Goal: Task Accomplishment & Management: Complete application form

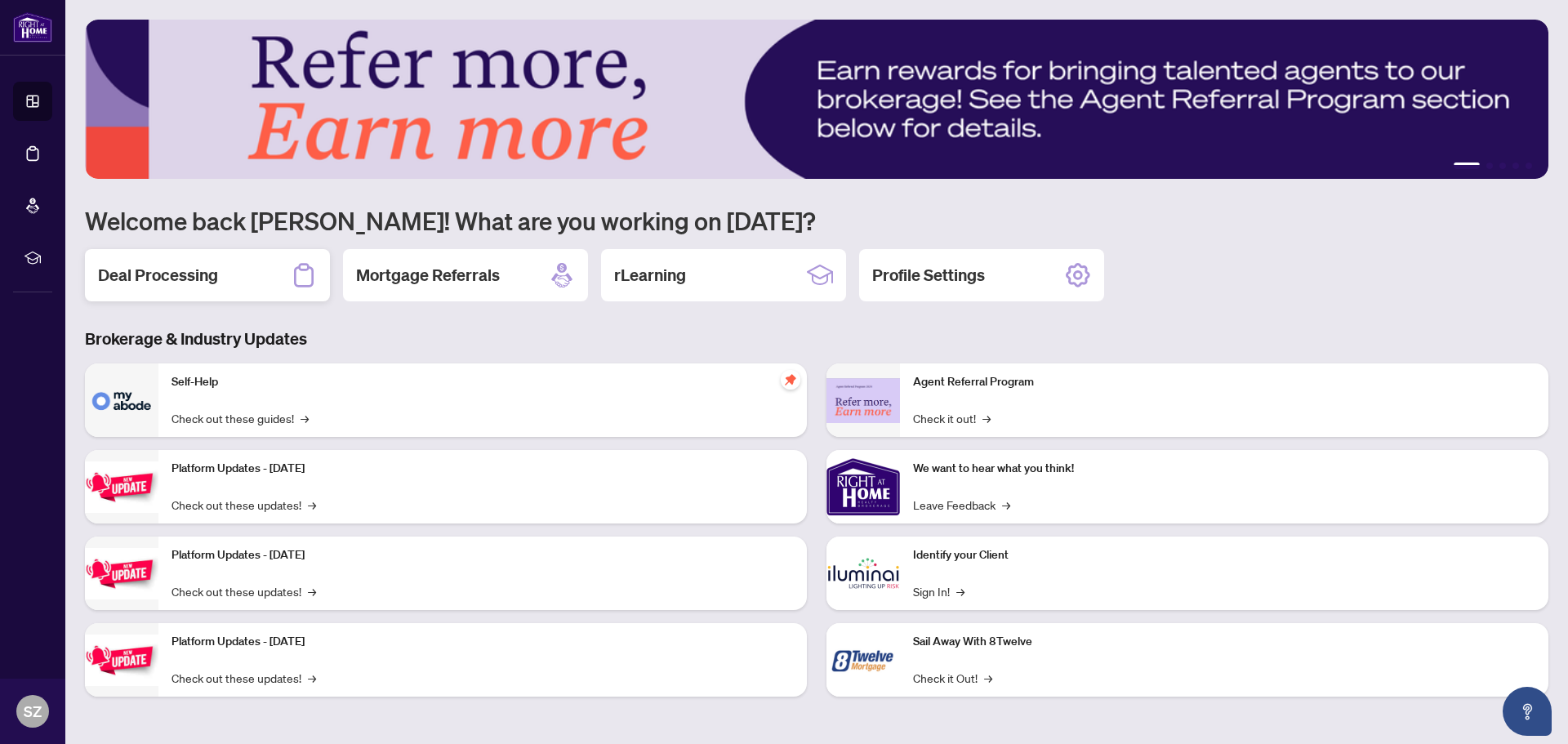
click at [223, 288] on div "Deal Processing" at bounding box center [207, 275] width 245 height 53
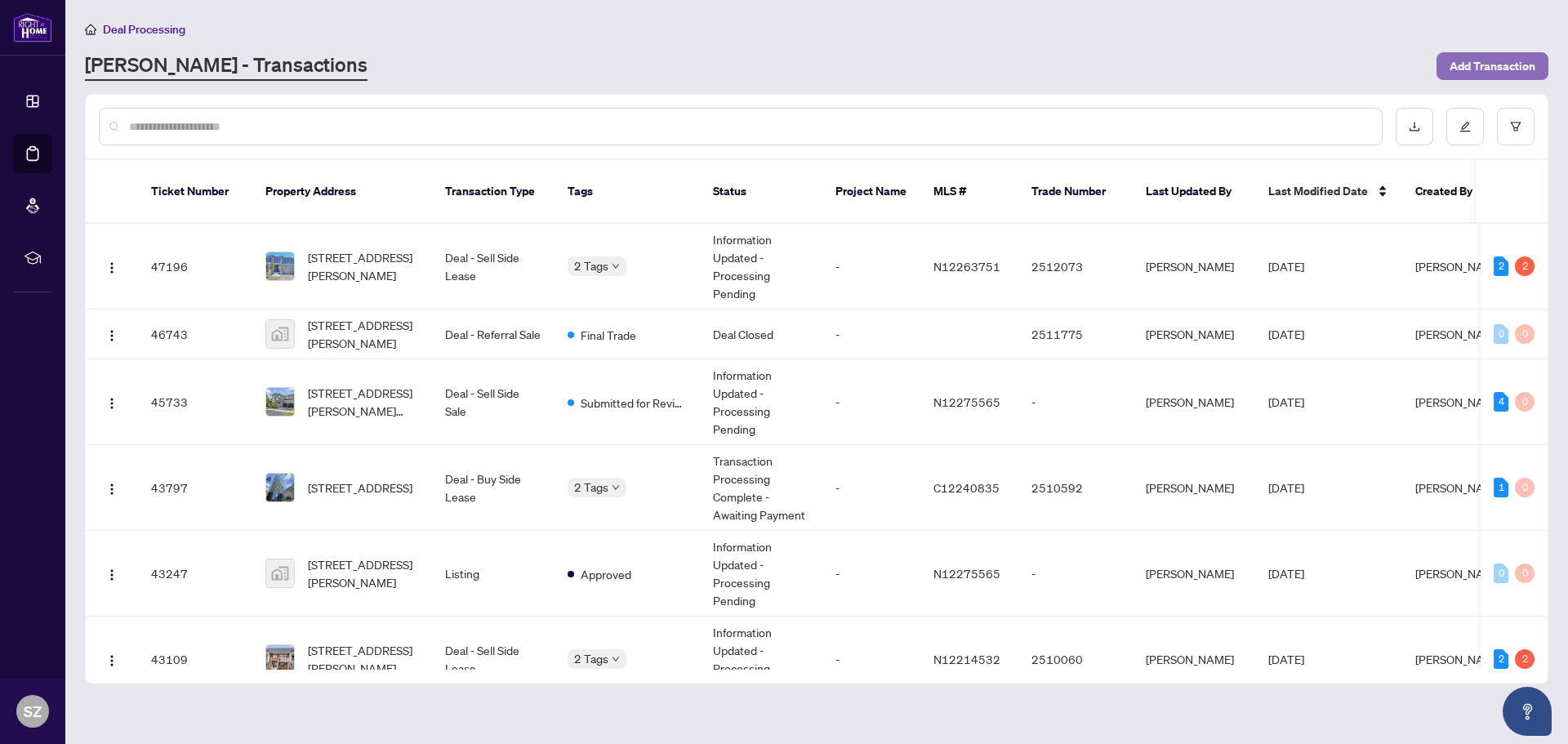
click at [1490, 63] on span "Add Transaction" at bounding box center [1493, 65] width 86 height 26
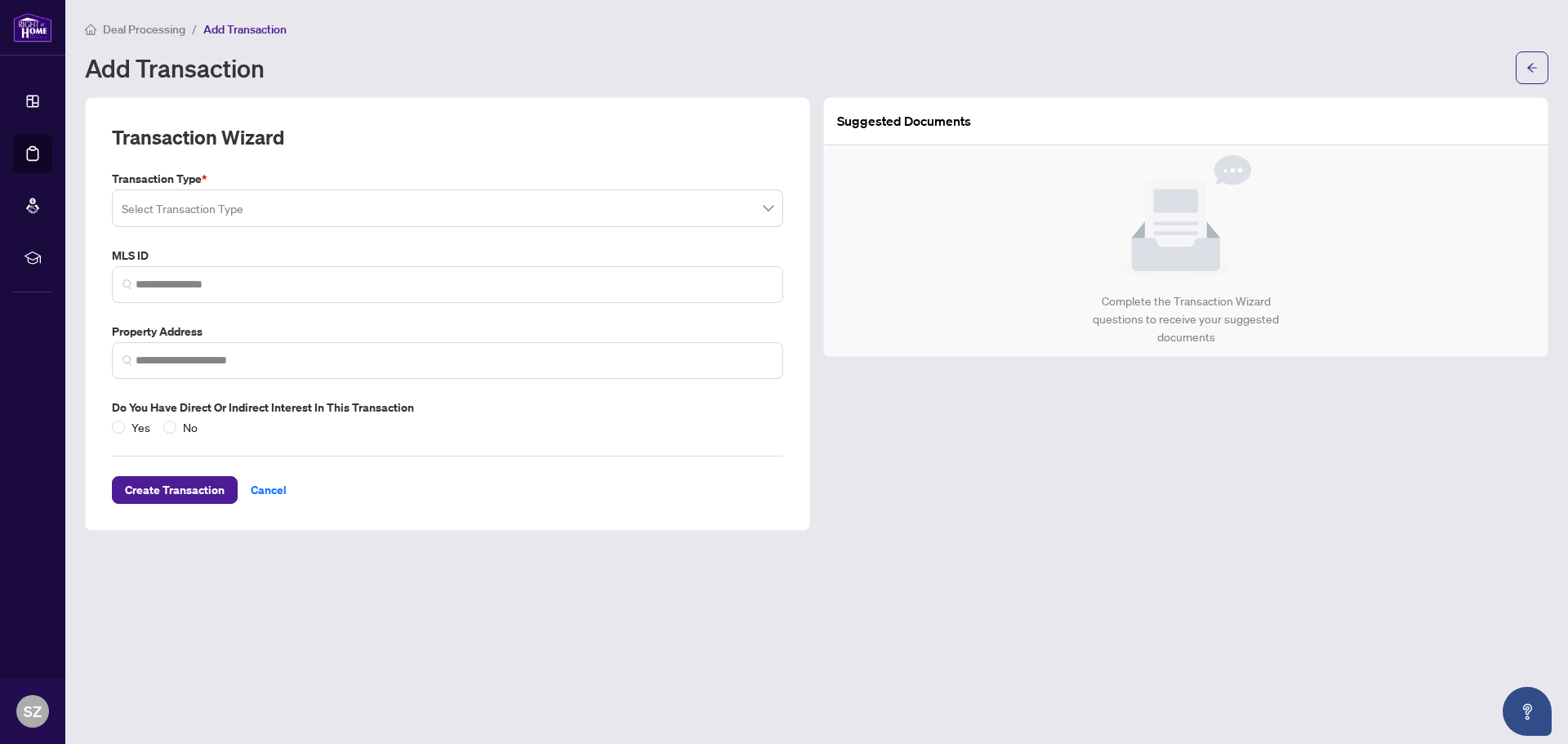
click at [250, 212] on input "search" at bounding box center [440, 210] width 637 height 36
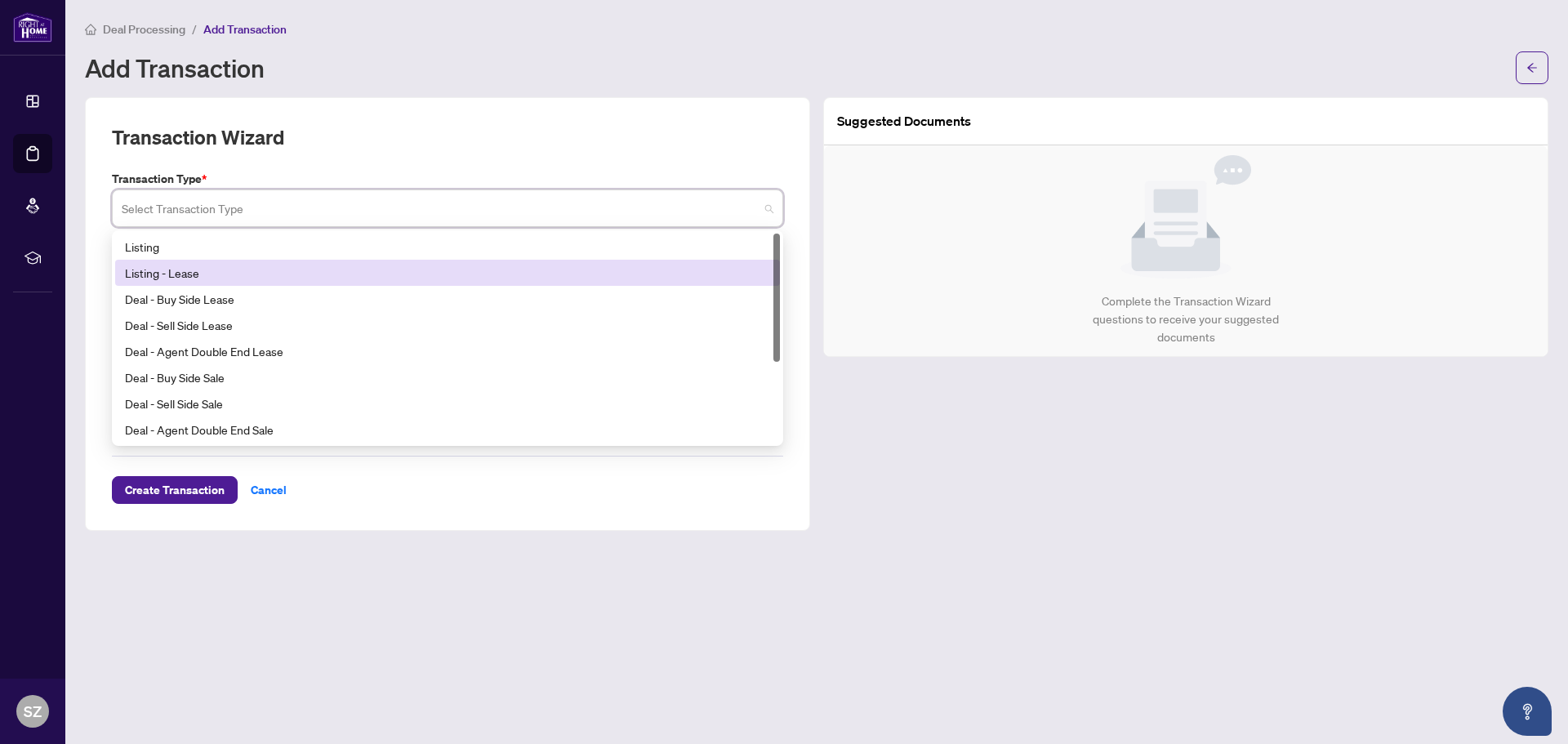
click at [274, 270] on div "Listing - Lease" at bounding box center [447, 272] width 645 height 18
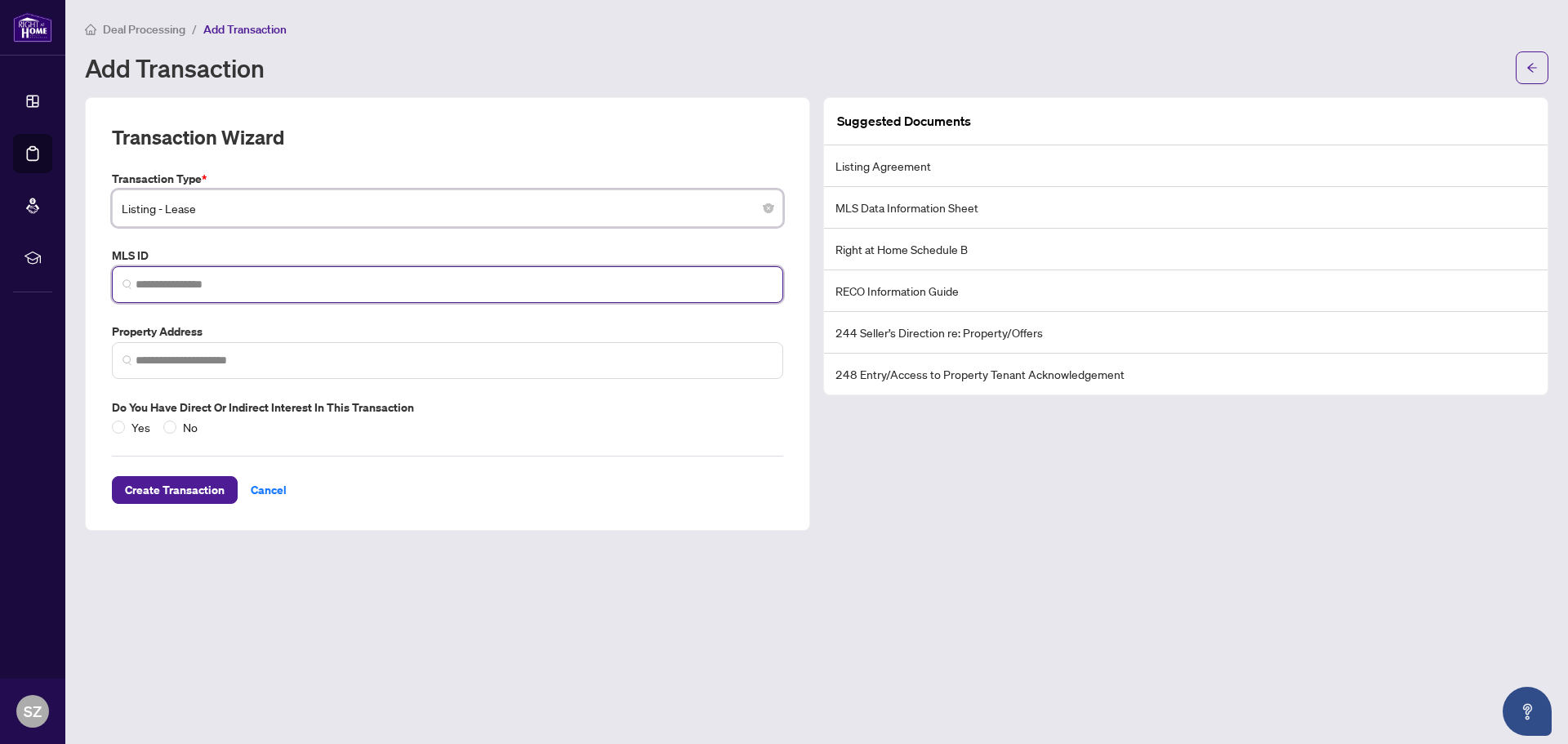
click at [172, 278] on input "search" at bounding box center [454, 285] width 637 height 18
paste input "*********"
type input "*********"
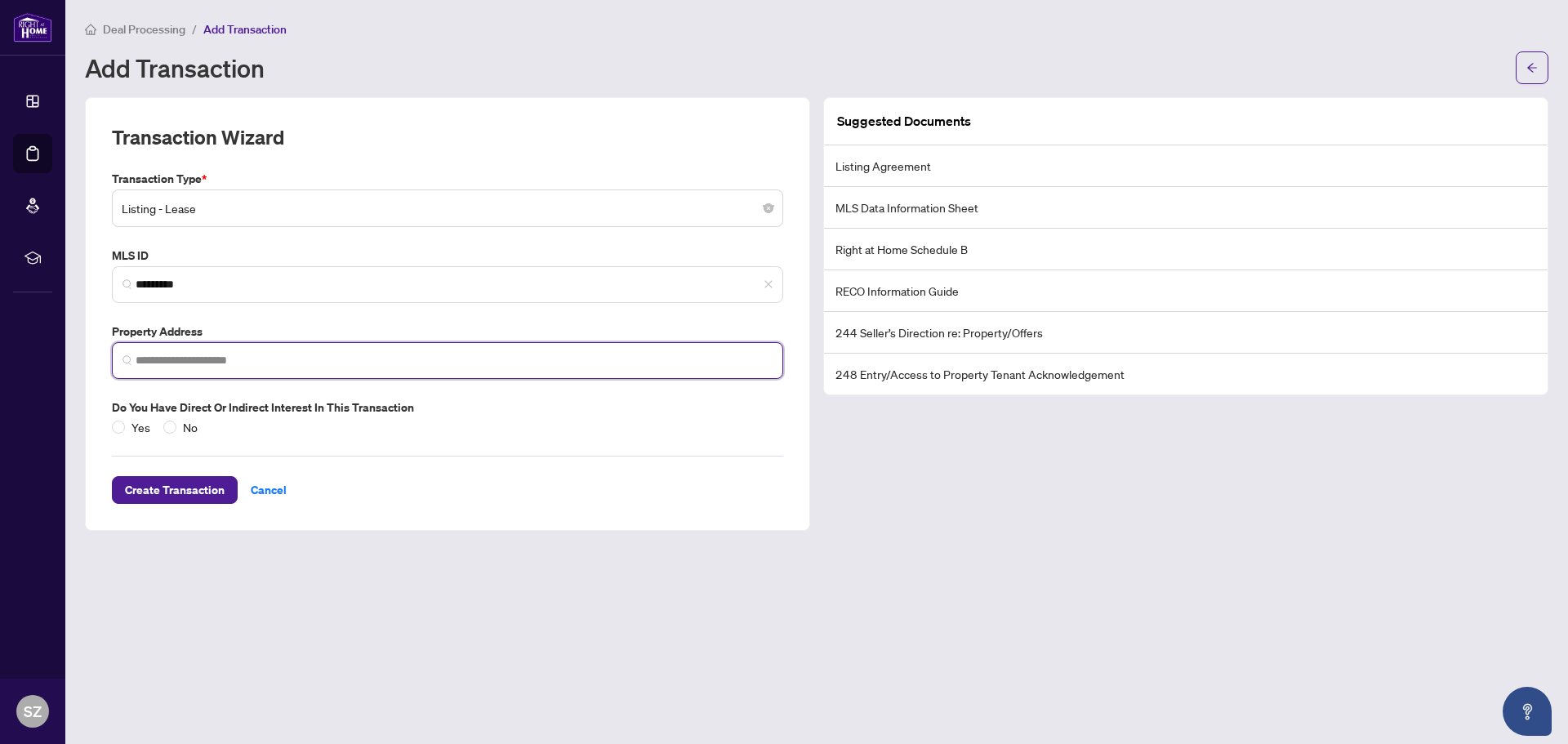
click at [190, 366] on input "search" at bounding box center [454, 361] width 637 height 18
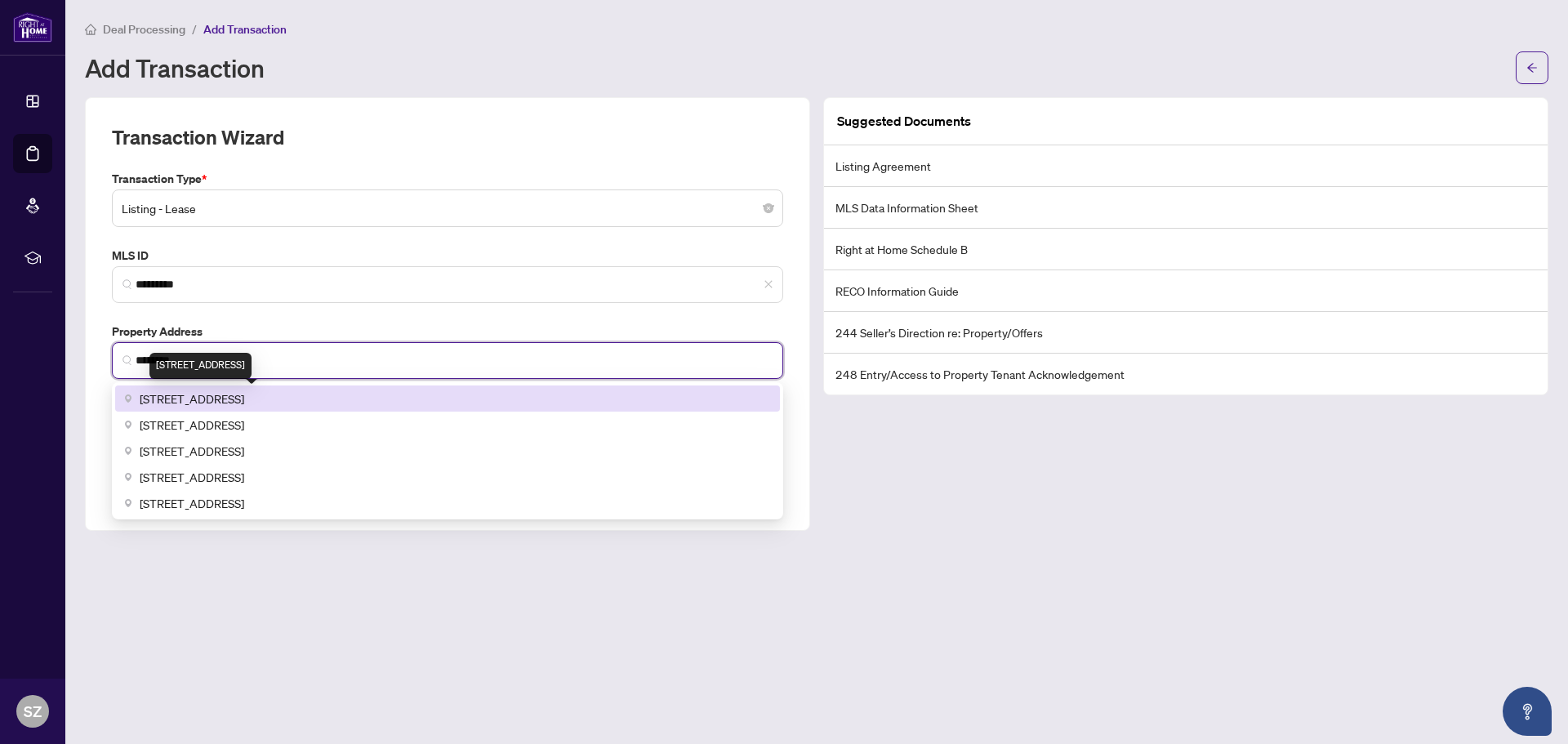
click at [216, 400] on span "[STREET_ADDRESS]" at bounding box center [191, 398] width 104 height 18
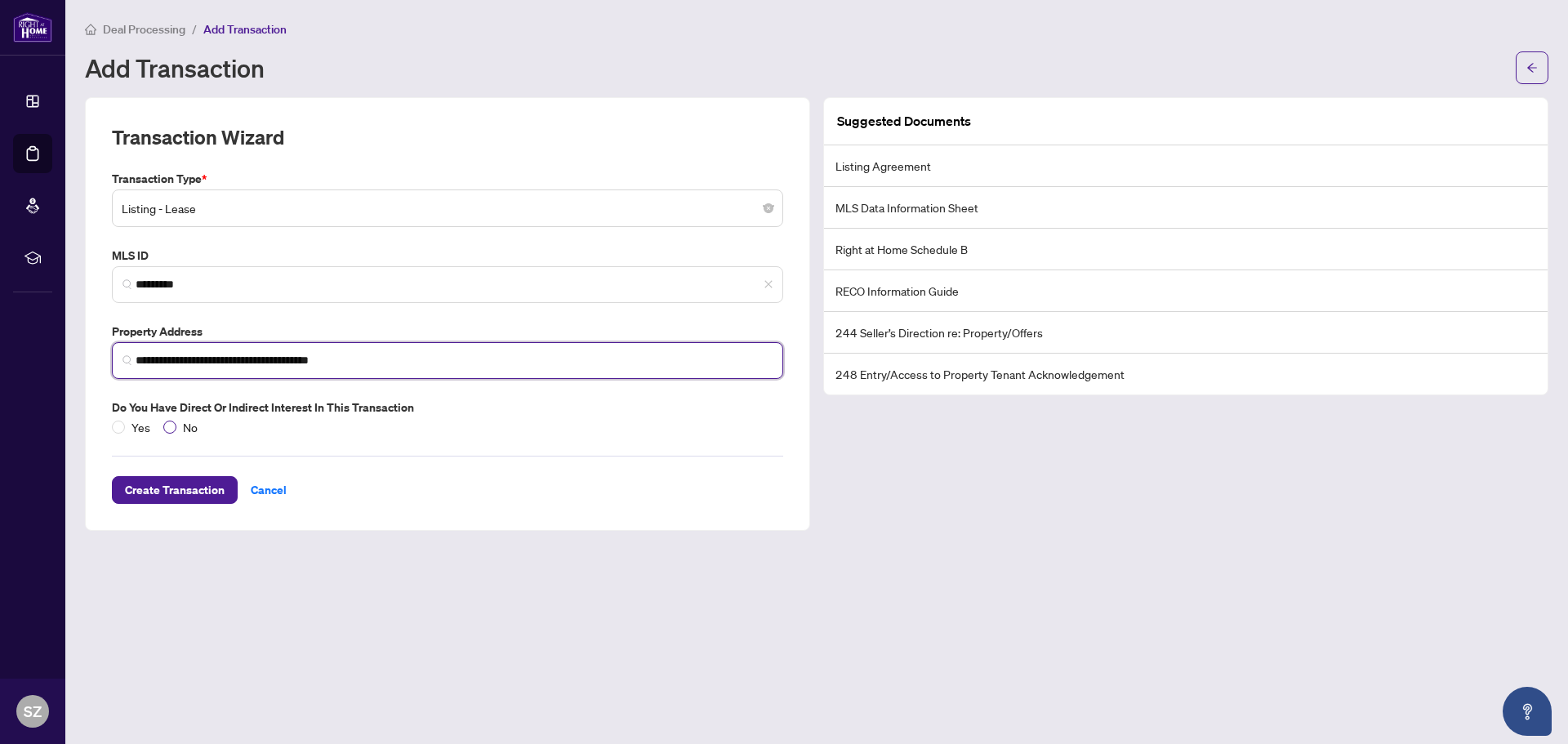
type input "**********"
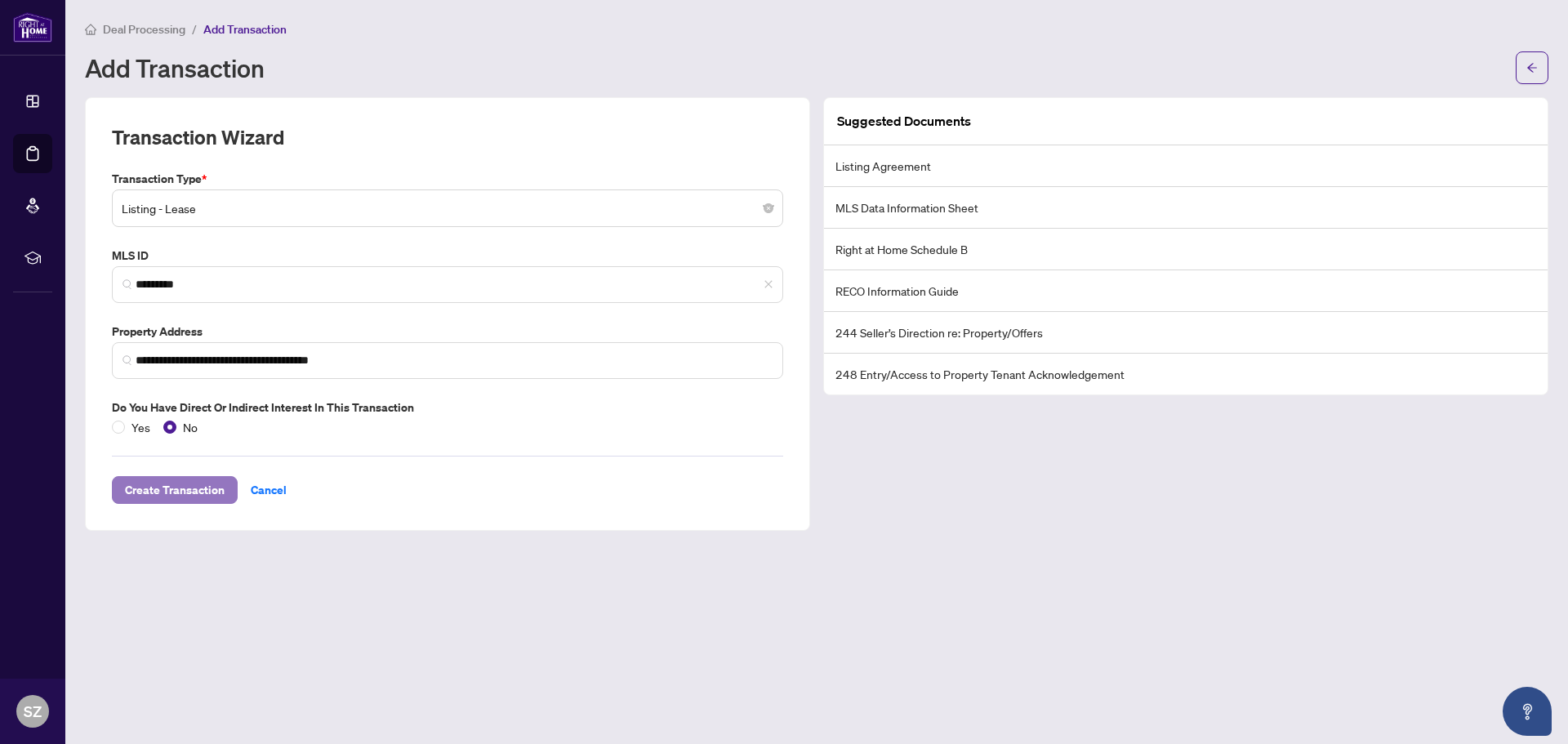
click at [197, 489] on span "Create Transaction" at bounding box center [175, 489] width 100 height 26
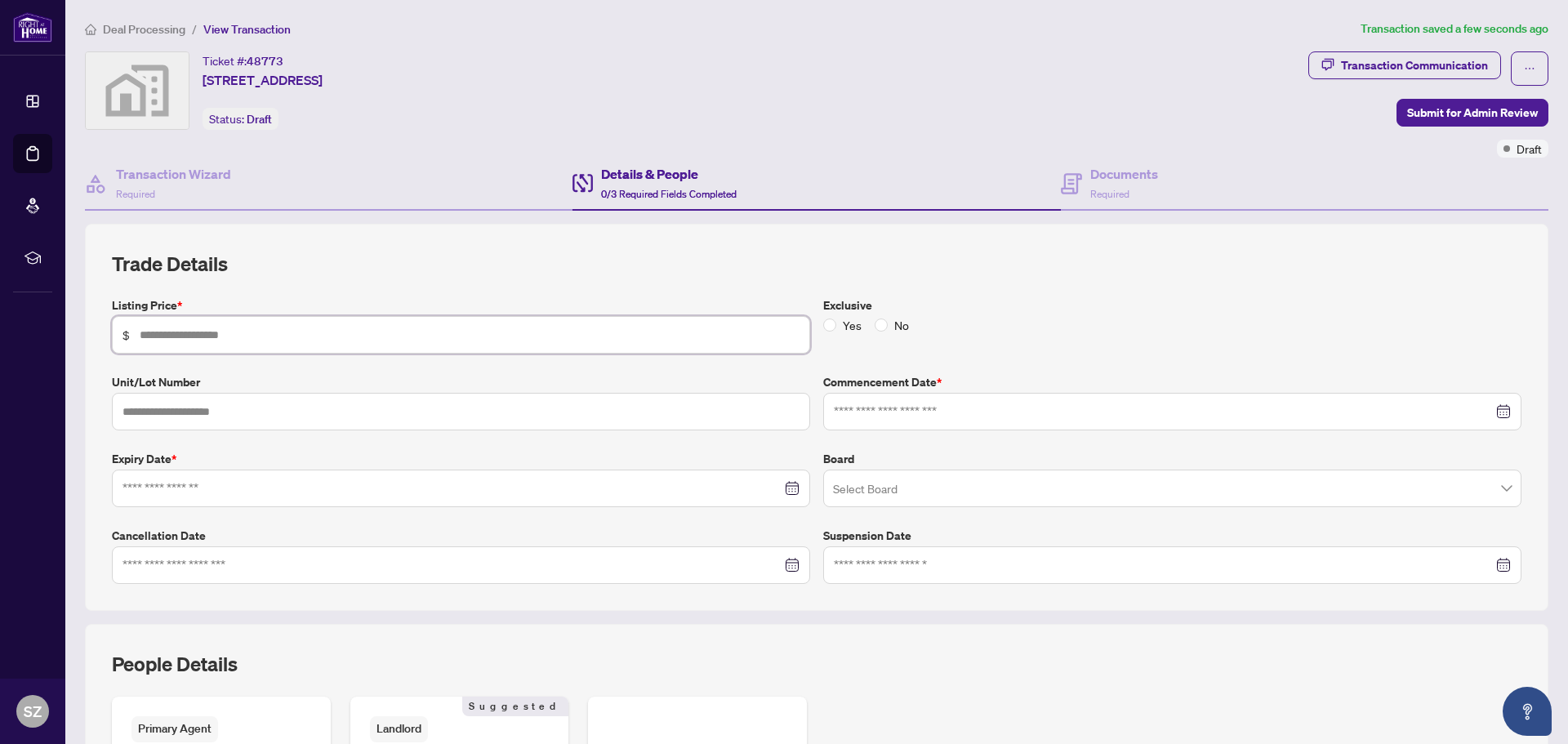
drag, startPoint x: 339, startPoint y: 337, endPoint x: 327, endPoint y: 319, distance: 21.6
click at [338, 337] on input "text" at bounding box center [470, 335] width 660 height 18
type input "*****"
click at [886, 428] on div at bounding box center [1172, 411] width 698 height 37
click at [898, 412] on input at bounding box center [1163, 411] width 659 height 18
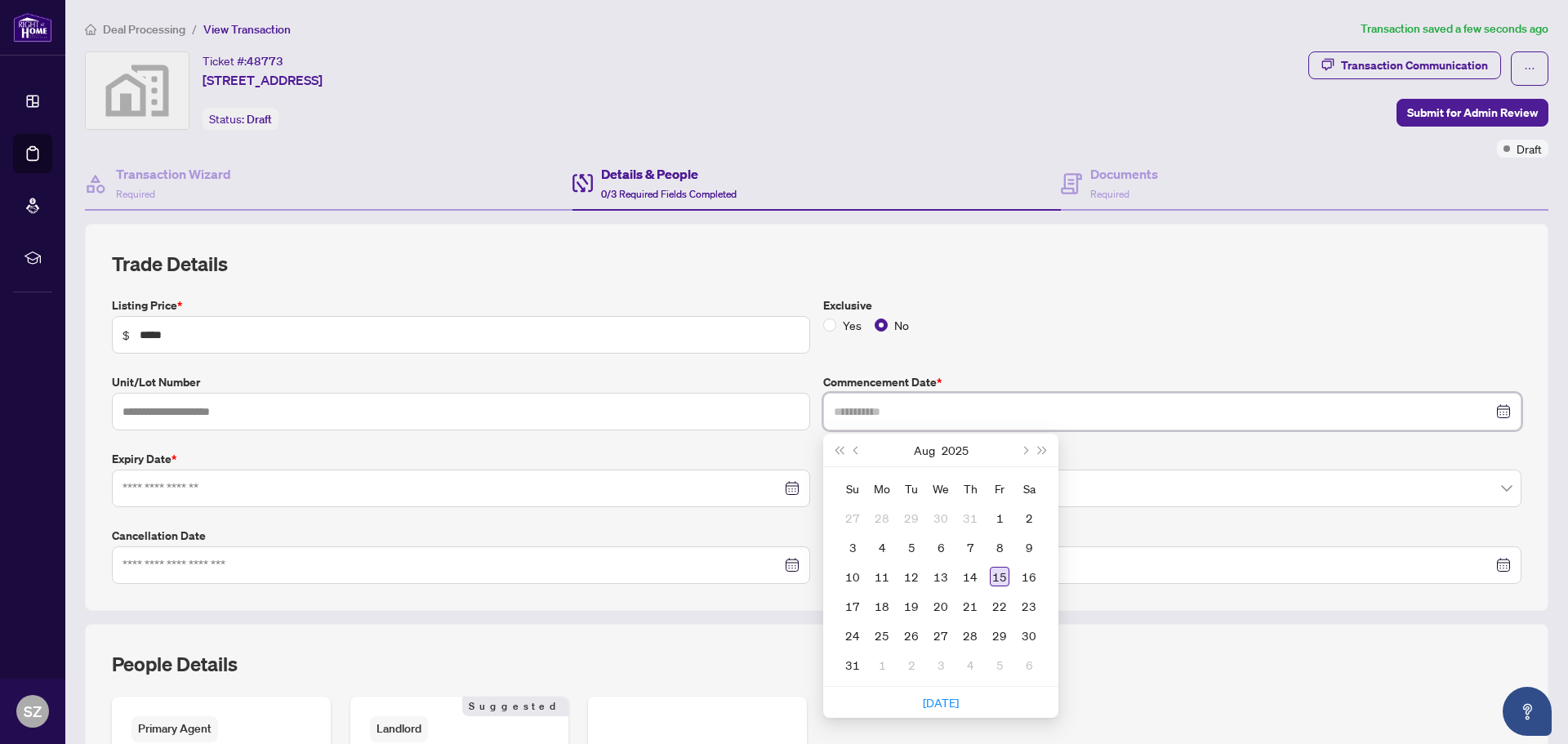
type input "**********"
click at [993, 572] on div "15" at bounding box center [1000, 576] width 20 height 20
click at [561, 489] on input at bounding box center [451, 488] width 659 height 18
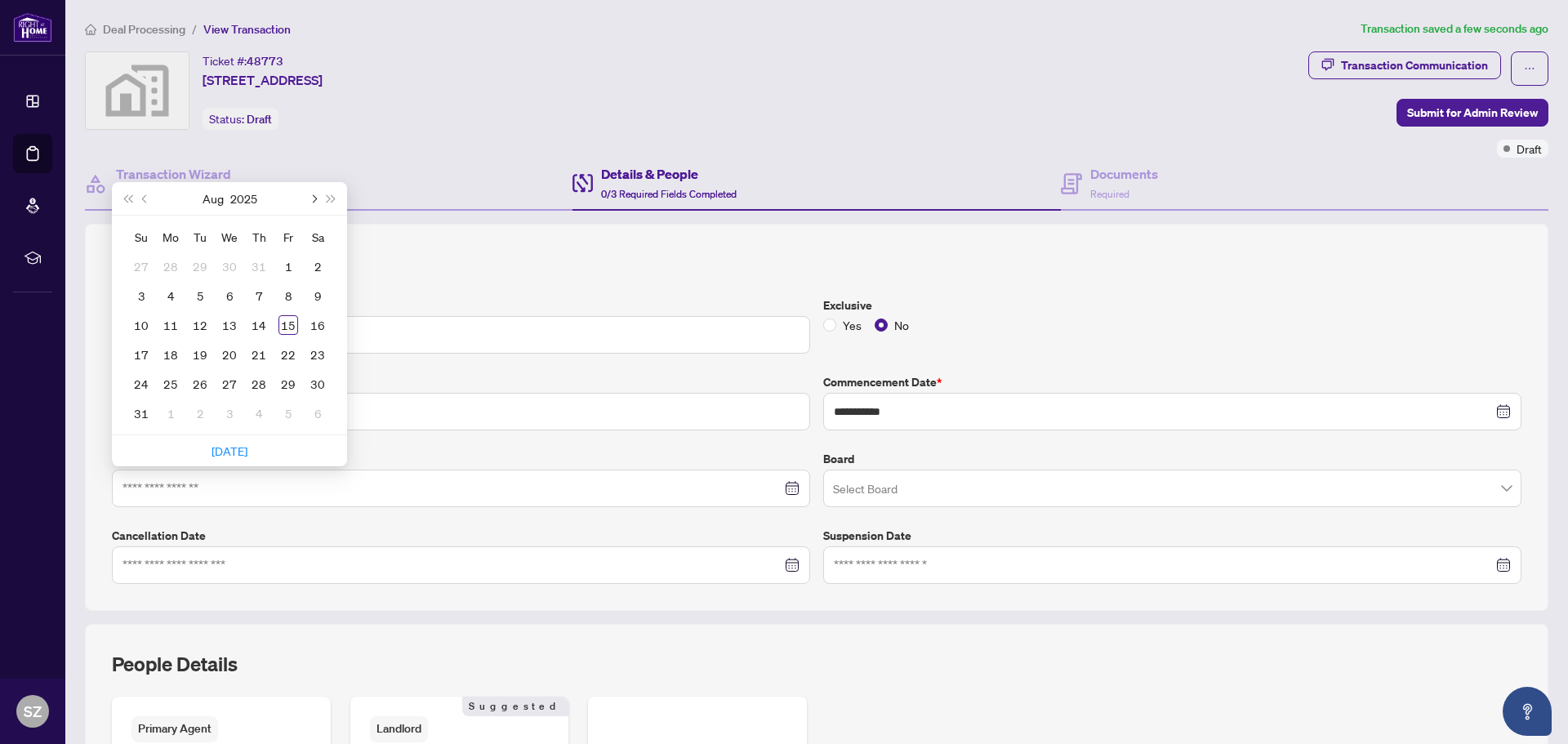
click at [312, 197] on span "Next month (PageDown)" at bounding box center [312, 198] width 8 height 8
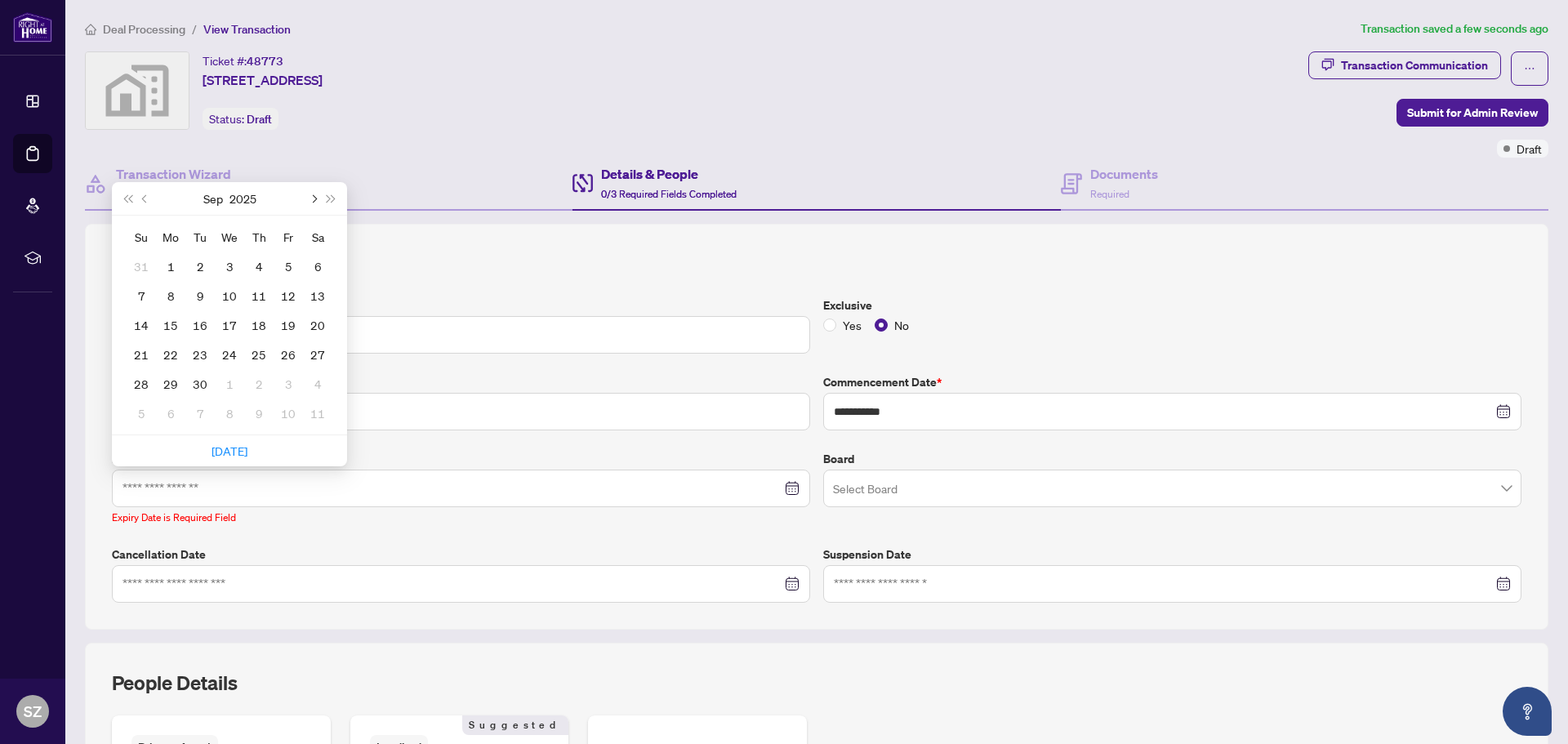
click at [312, 197] on span "Next month (PageDown)" at bounding box center [312, 198] width 8 height 8
type input "**********"
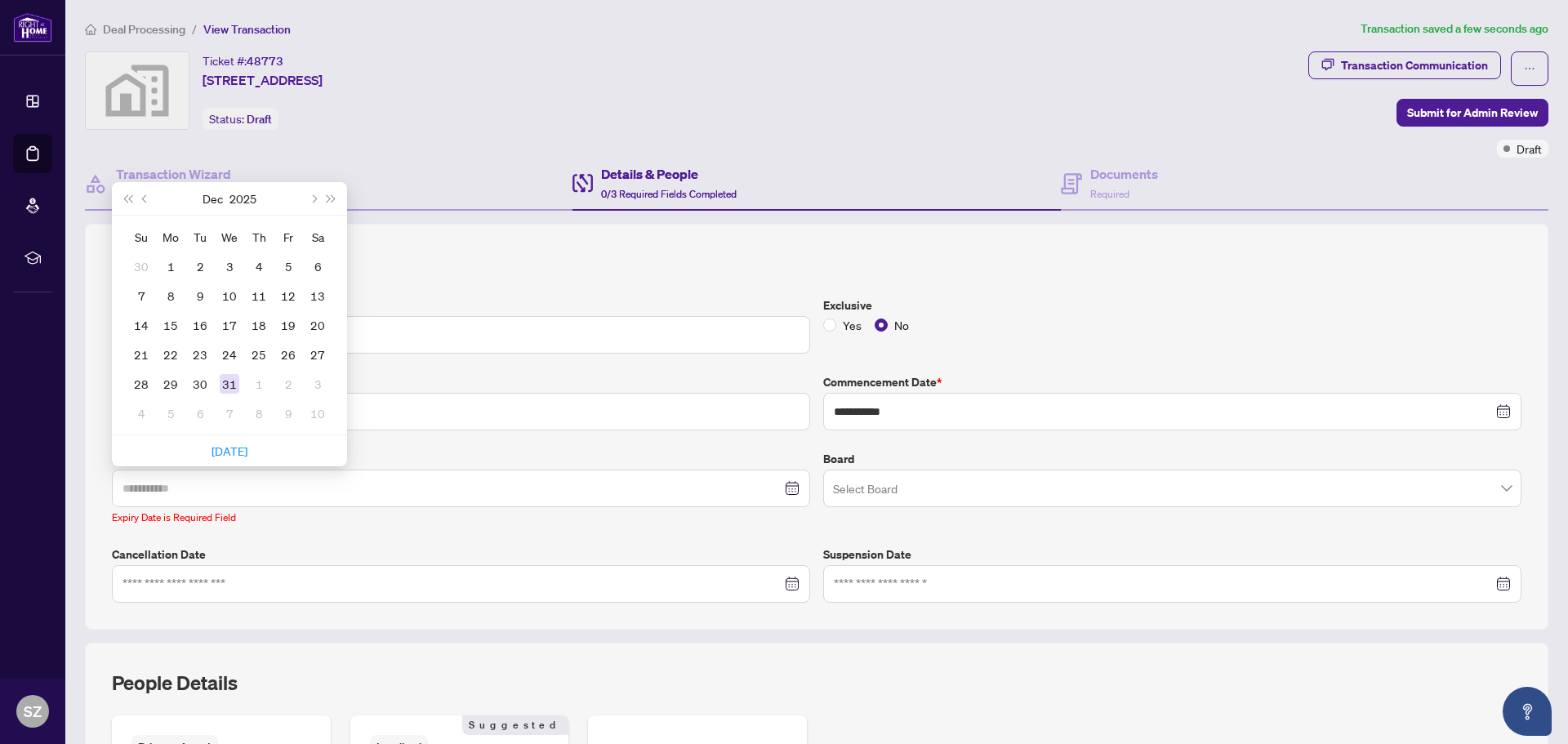
click at [228, 383] on div "31" at bounding box center [229, 384] width 20 height 20
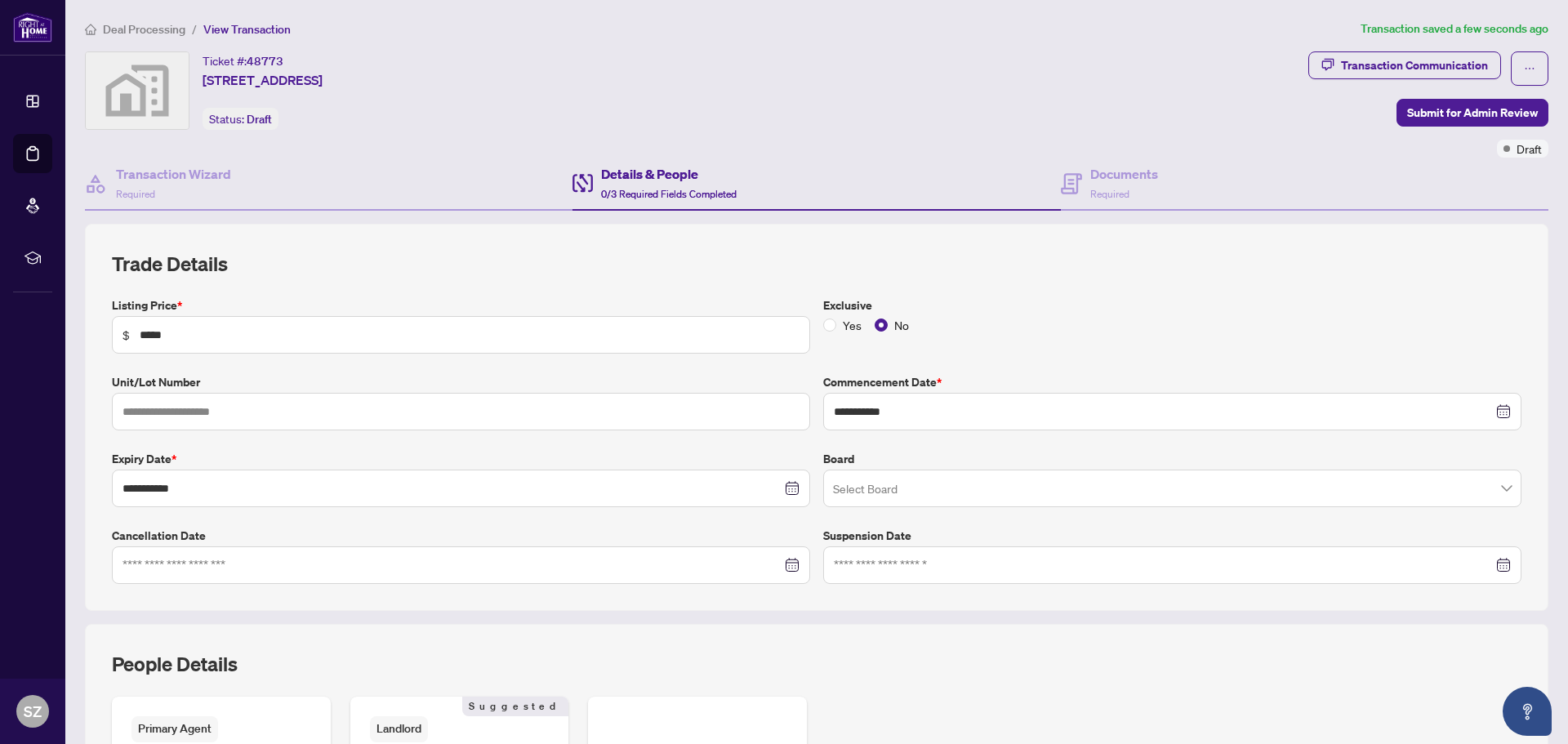
click at [701, 184] on div "Details & People 0/3 Required Fields Completed" at bounding box center [669, 183] width 136 height 38
click at [706, 186] on div "Details & People 0/3 Required Fields Completed" at bounding box center [669, 183] width 136 height 38
click at [1133, 190] on div "Documents Required" at bounding box center [1124, 183] width 67 height 38
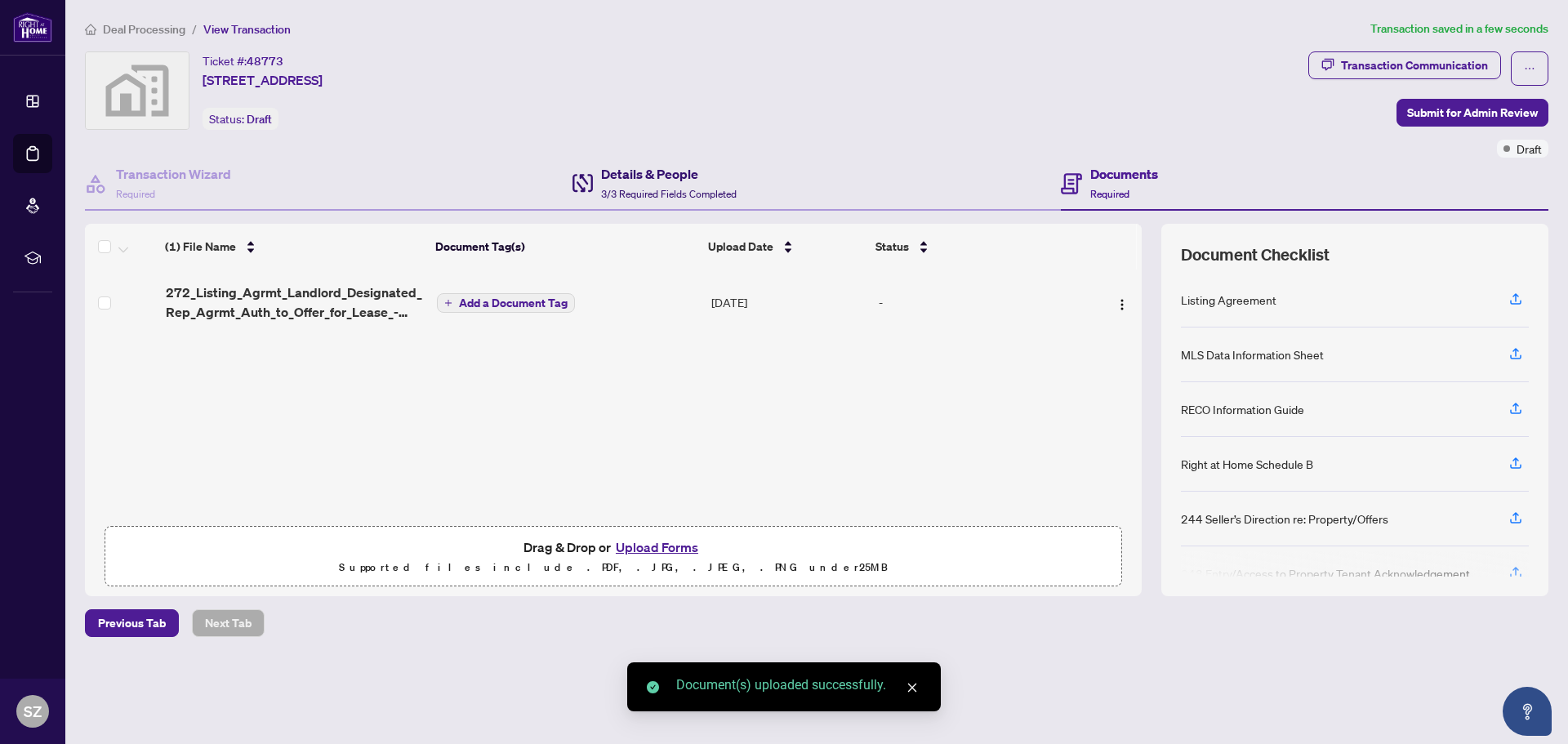
click at [719, 183] on div "Details & People 3/3 Required Fields Completed" at bounding box center [669, 183] width 136 height 38
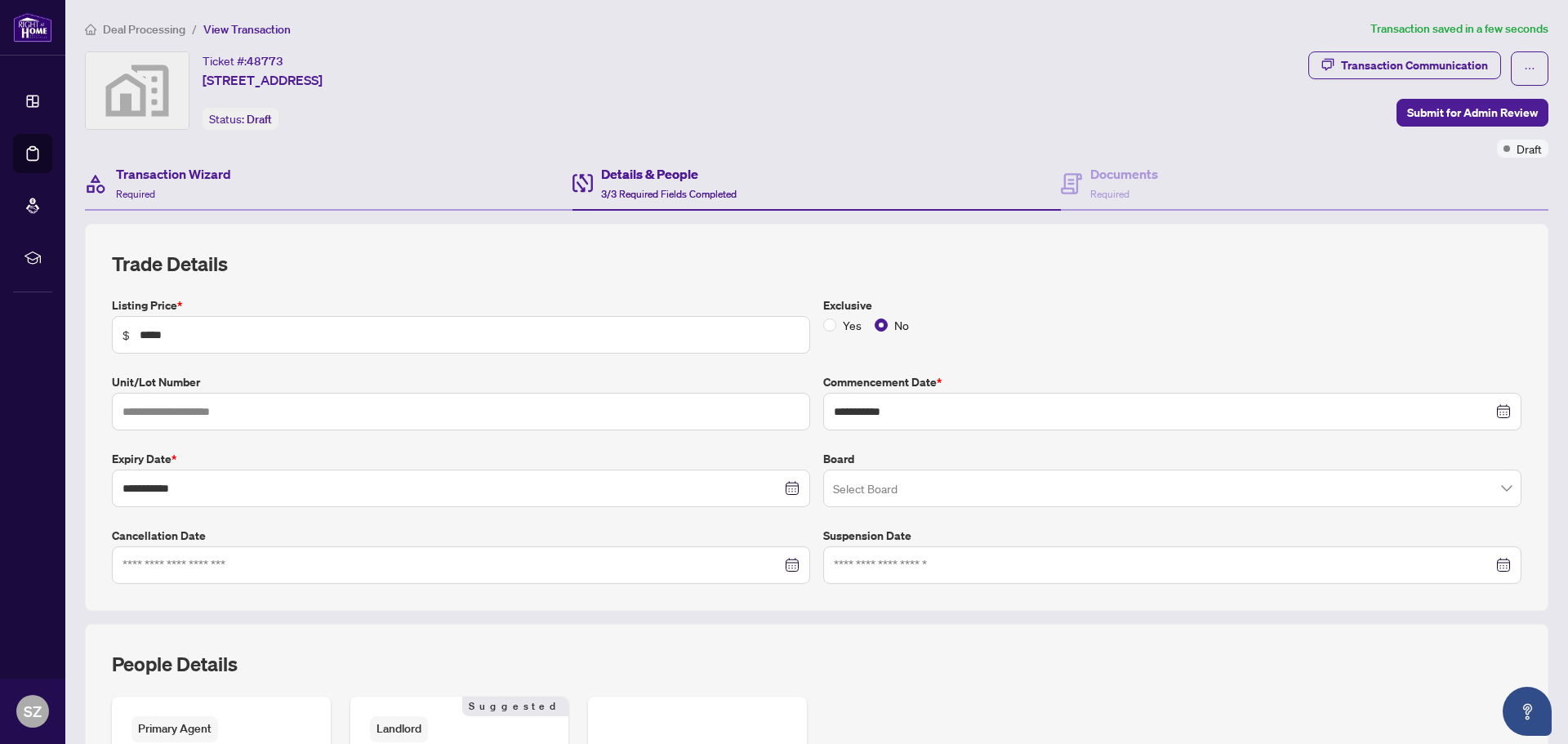
click at [277, 175] on div "Transaction Wizard Required" at bounding box center [328, 184] width 487 height 53
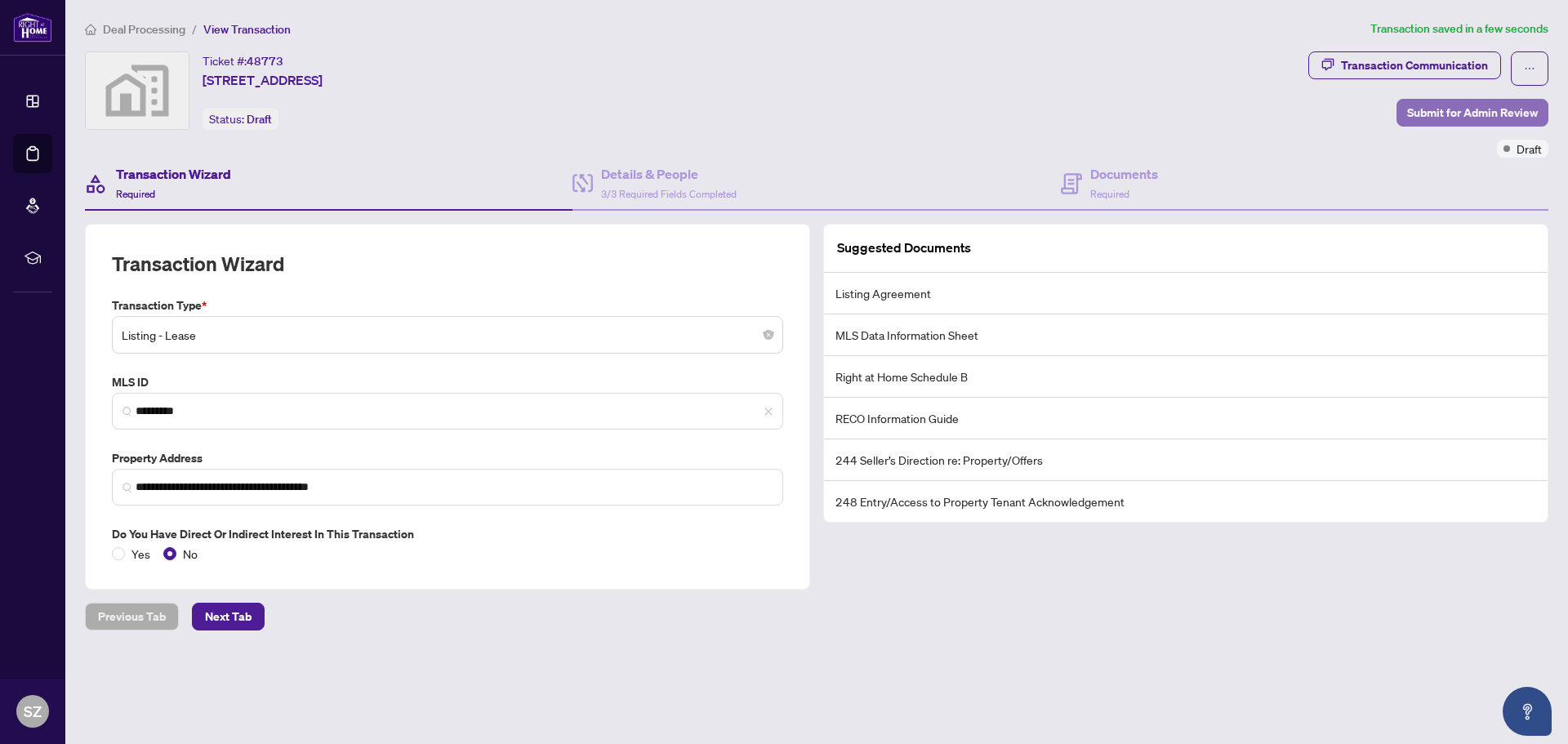
drag, startPoint x: 1499, startPoint y: 112, endPoint x: 1458, endPoint y: 111, distance: 41.0
click at [1458, 111] on span "Submit for Admin Review" at bounding box center [1472, 112] width 131 height 26
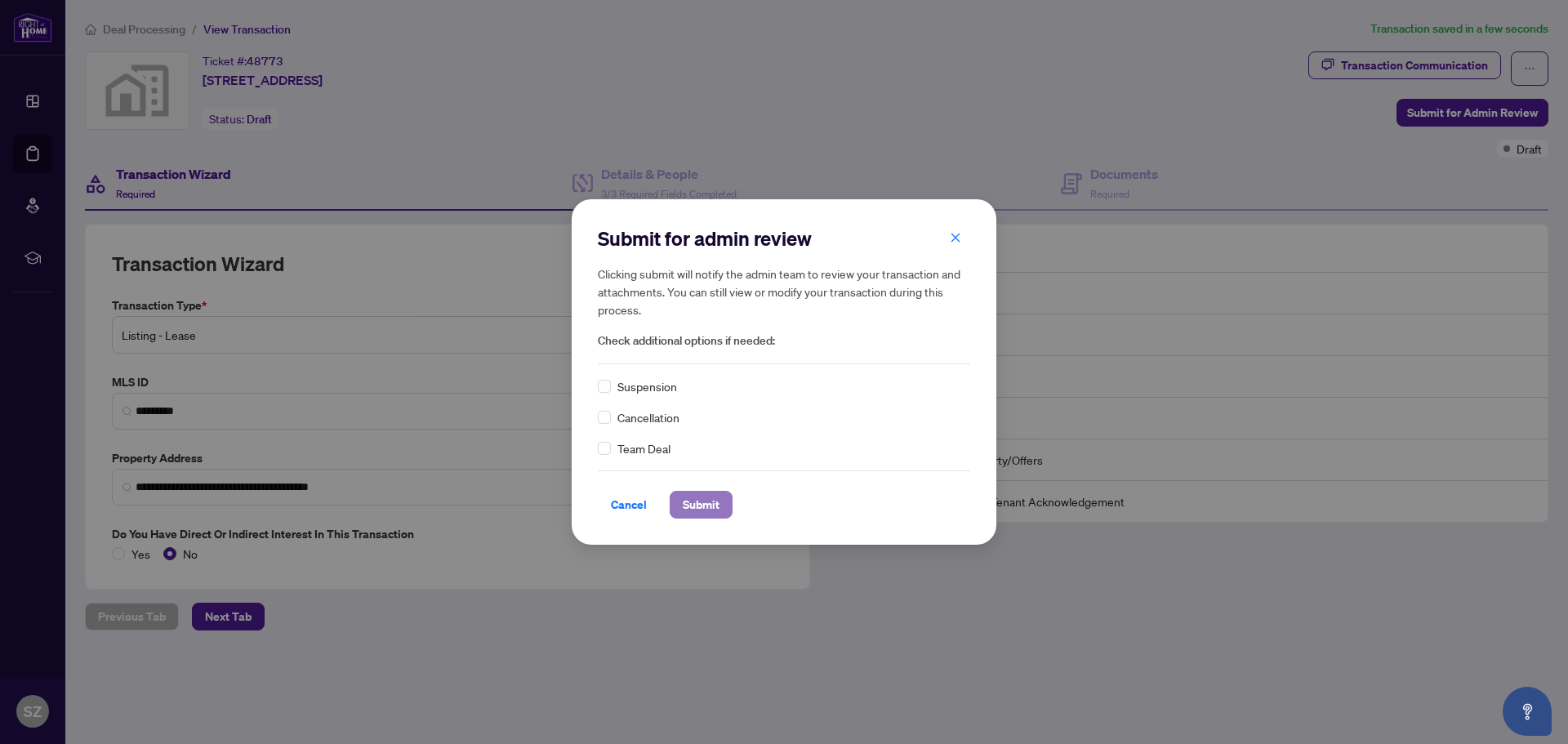
click at [682, 504] on span "Submit" at bounding box center [701, 505] width 37 height 26
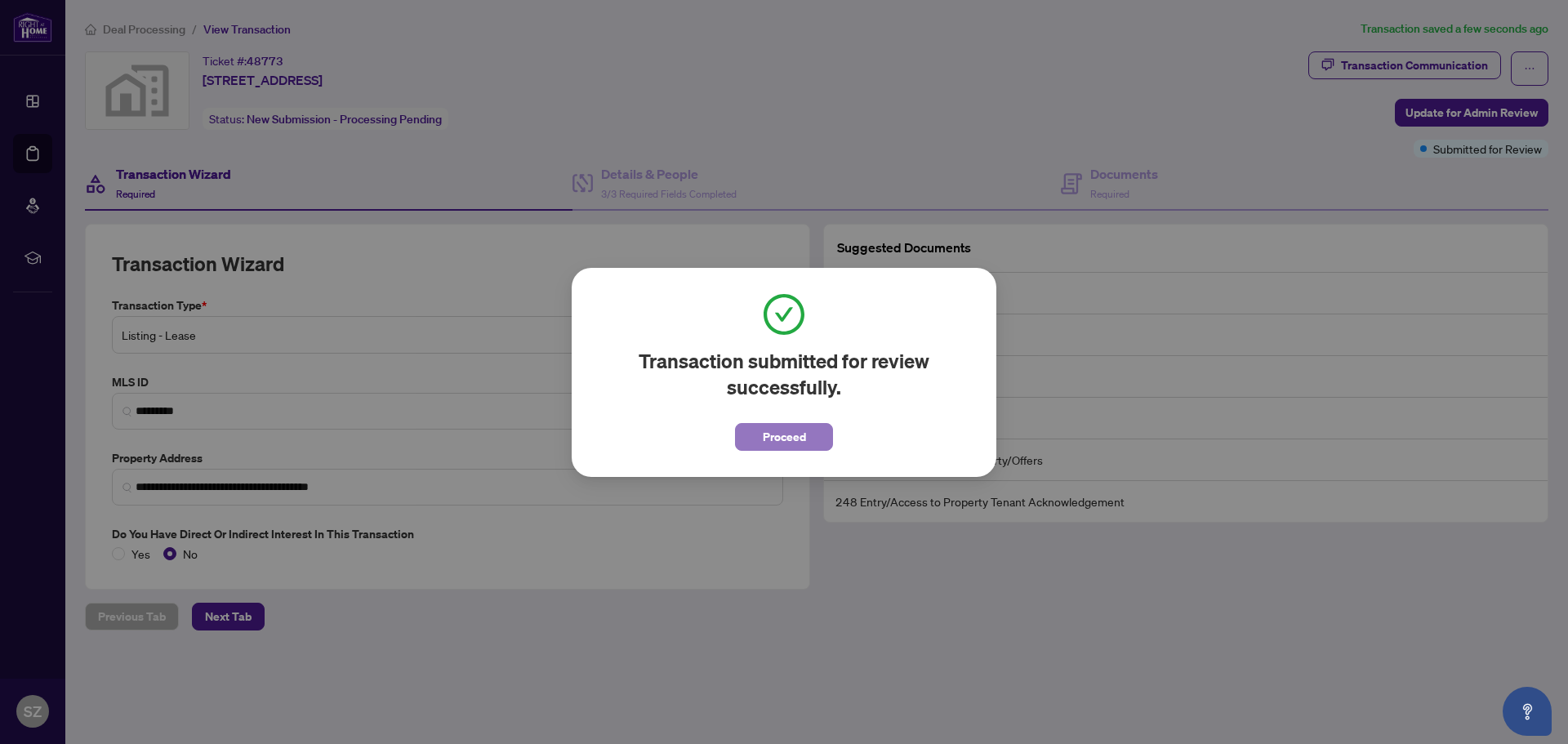
click at [809, 442] on button "Proceed" at bounding box center [784, 436] width 98 height 27
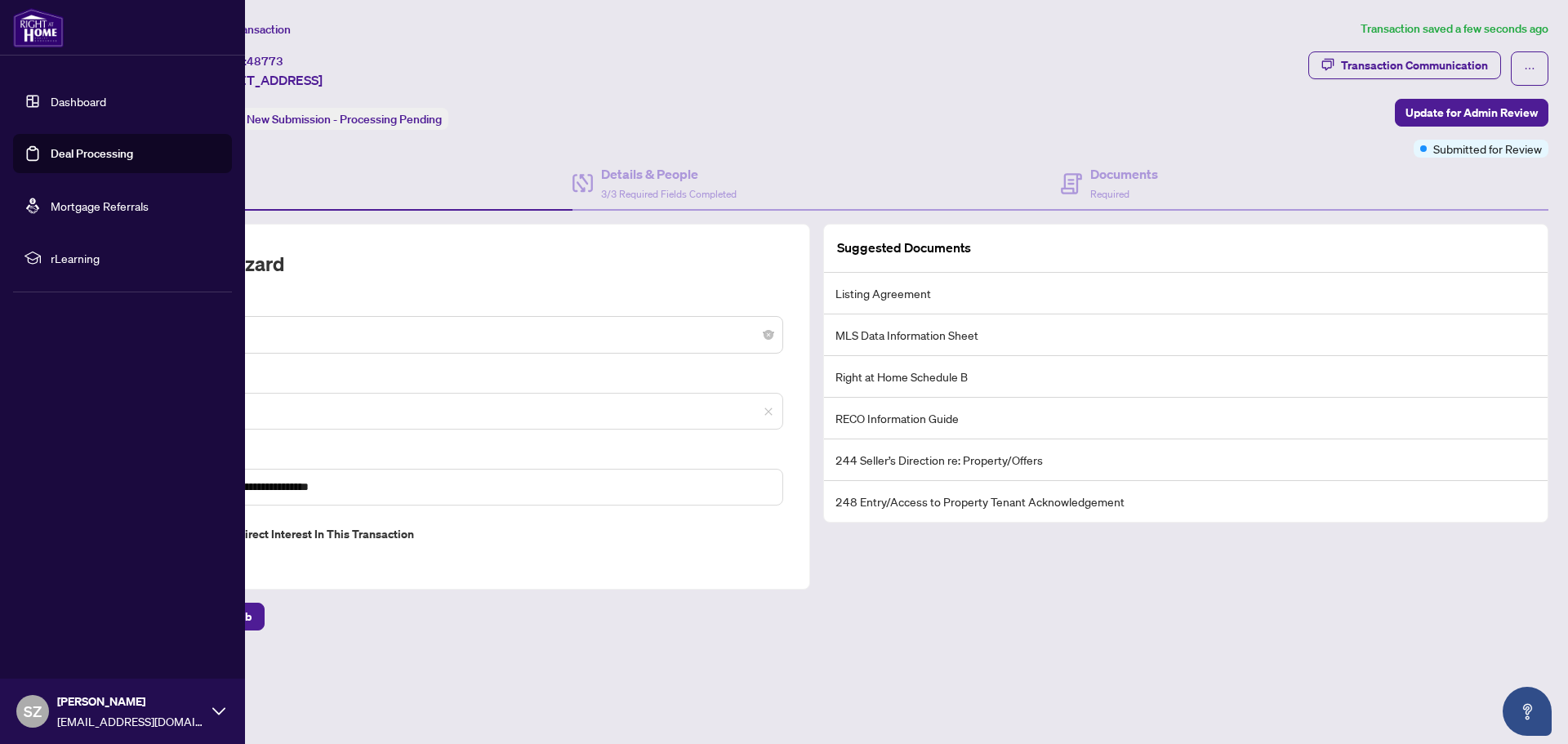
click at [73, 100] on link "Dashboard" at bounding box center [78, 101] width 56 height 15
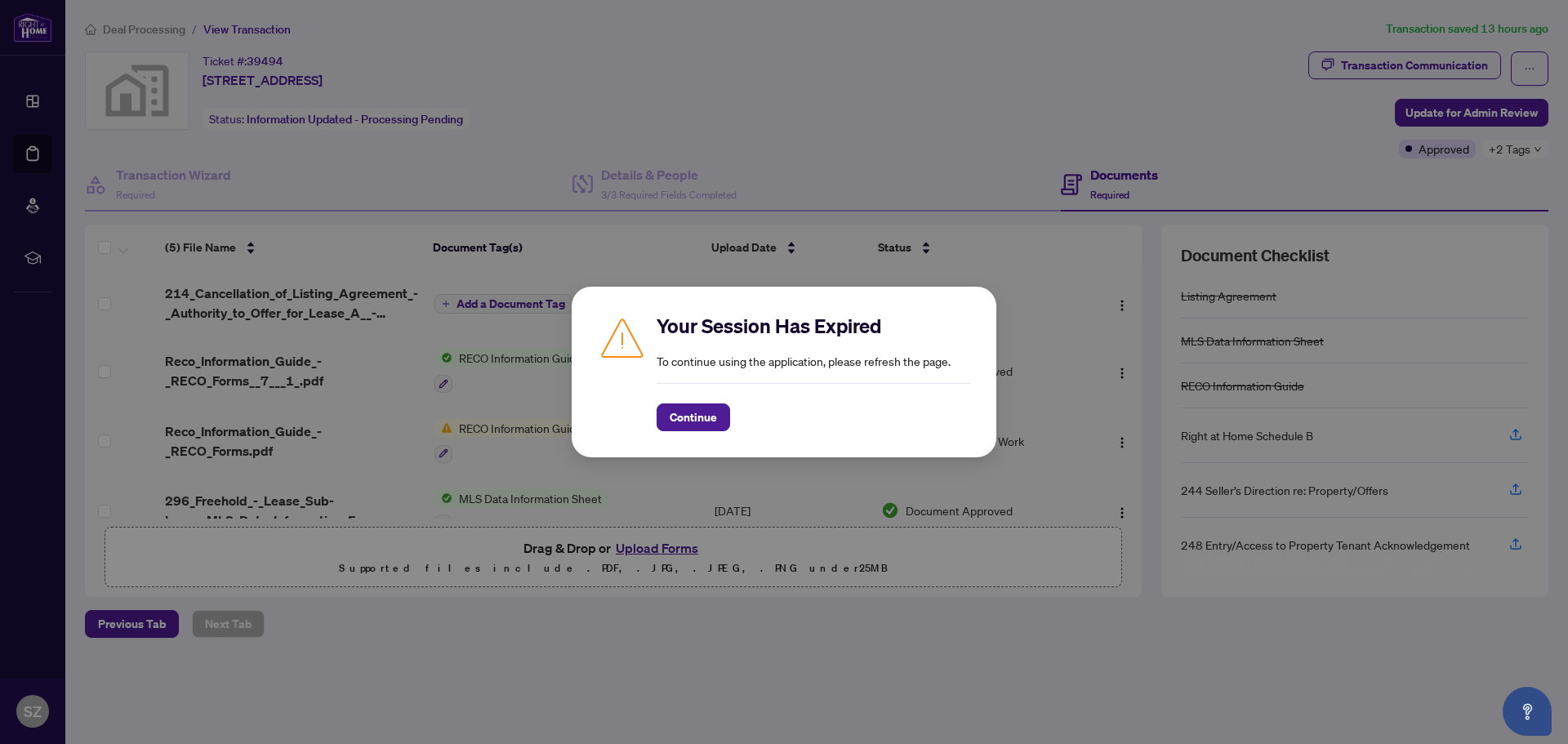
scroll to position [102, 0]
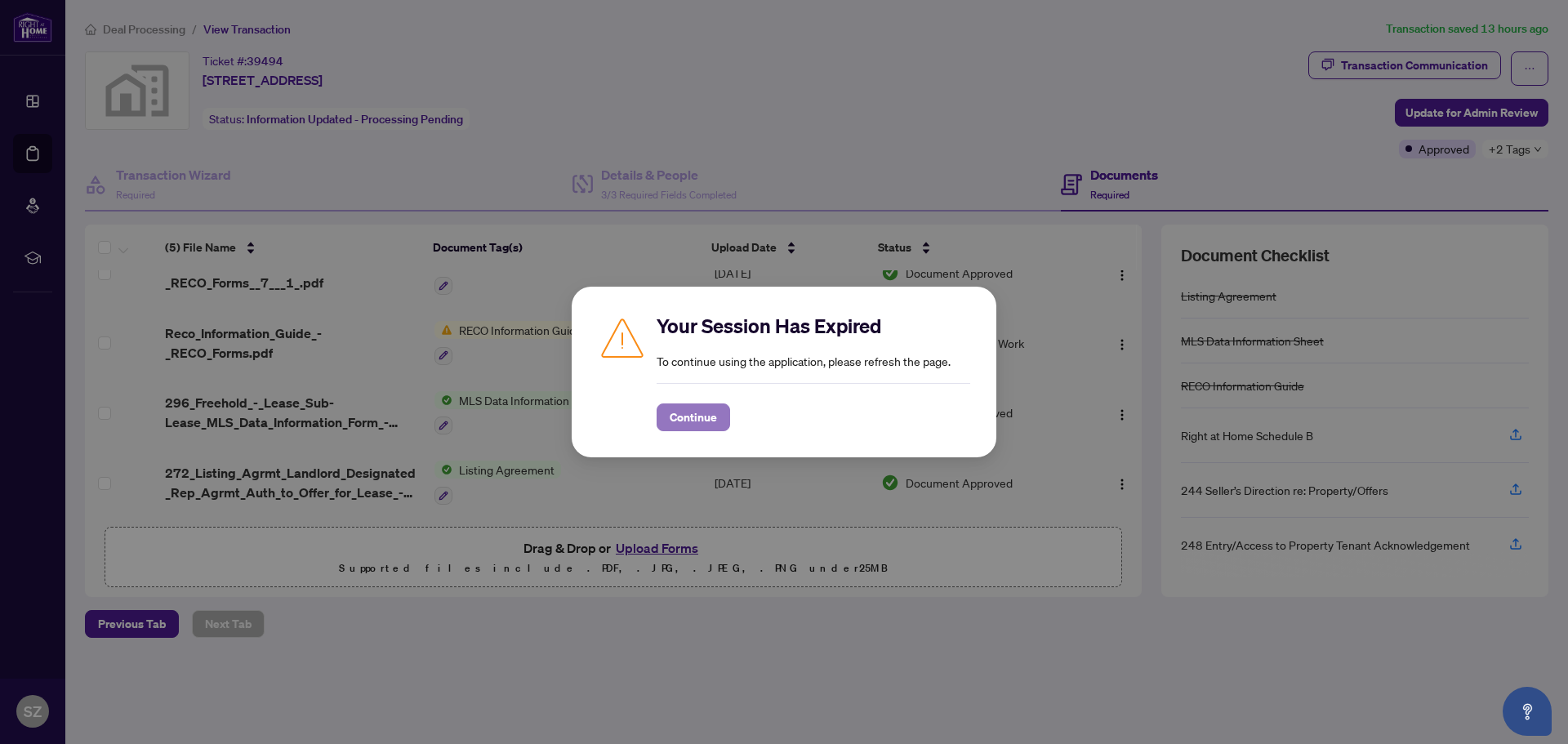
click at [706, 414] on span "Continue" at bounding box center [693, 417] width 48 height 26
